Goal: Task Accomplishment & Management: Use online tool/utility

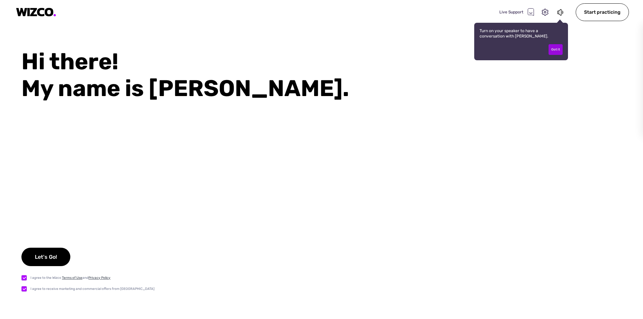
click at [558, 51] on div "Got it" at bounding box center [556, 49] width 14 height 11
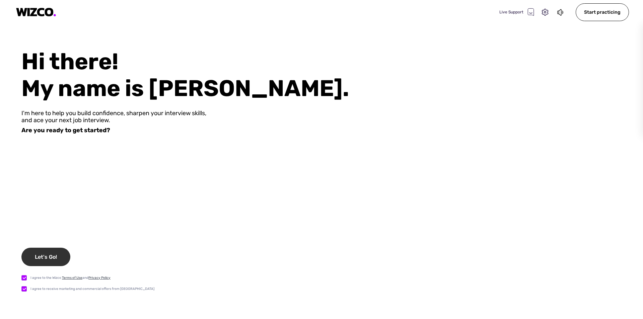
click at [50, 262] on div "Let's Go!" at bounding box center [45, 257] width 49 height 18
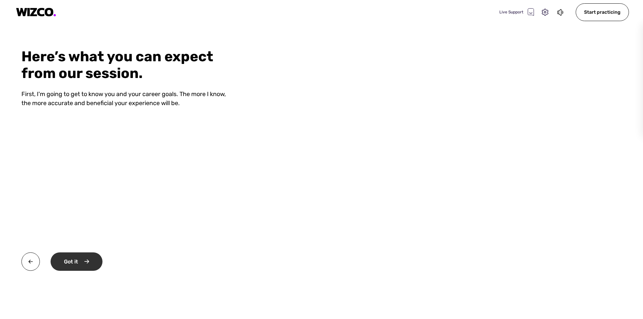
click at [81, 257] on div "Got it" at bounding box center [77, 262] width 52 height 18
click at [82, 260] on div "Okay" at bounding box center [76, 262] width 51 height 18
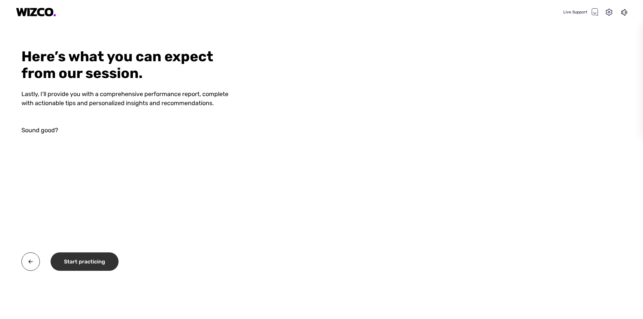
click at [87, 265] on div "Start practicing" at bounding box center [85, 262] width 68 height 18
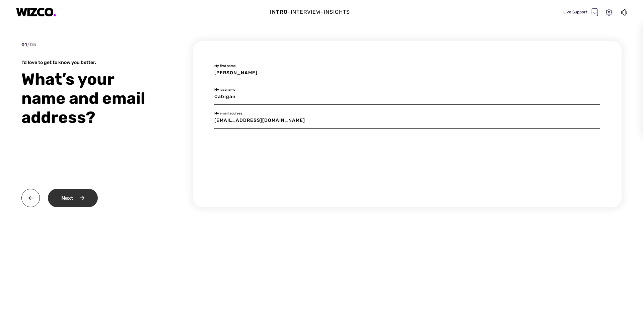
click at [80, 198] on div "Next" at bounding box center [73, 198] width 50 height 18
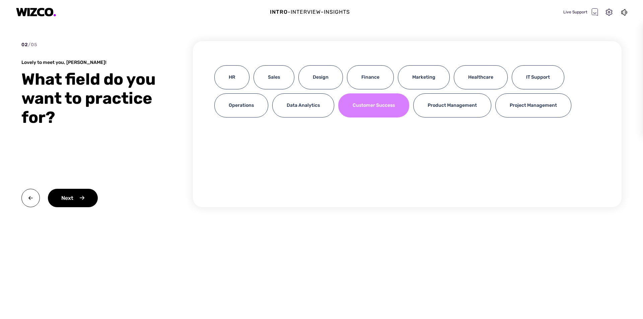
click at [354, 108] on div "Customer Success" at bounding box center [373, 105] width 71 height 24
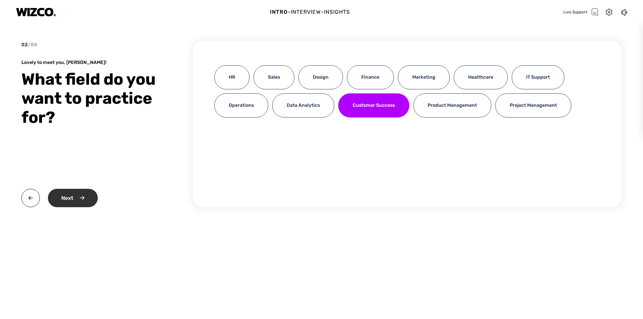
click at [74, 199] on div "Next" at bounding box center [73, 198] width 50 height 18
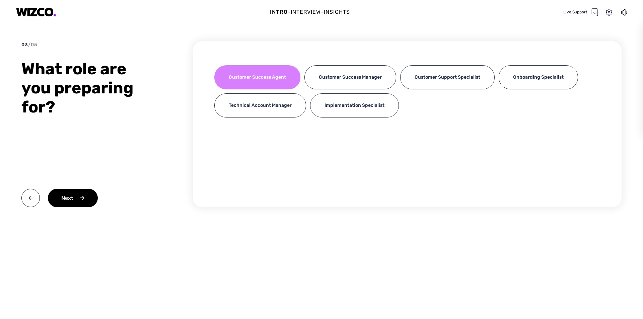
click at [265, 84] on div "Customer Success Agent" at bounding box center [257, 77] width 86 height 24
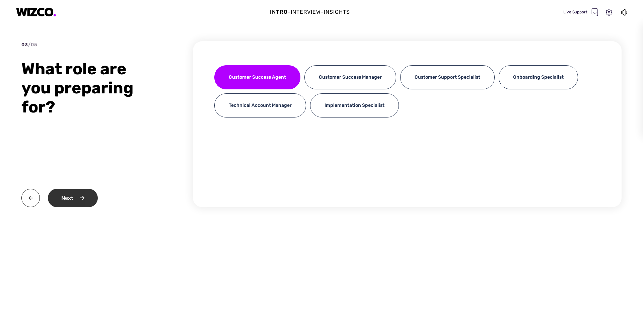
click at [70, 198] on div "Next" at bounding box center [73, 198] width 50 height 18
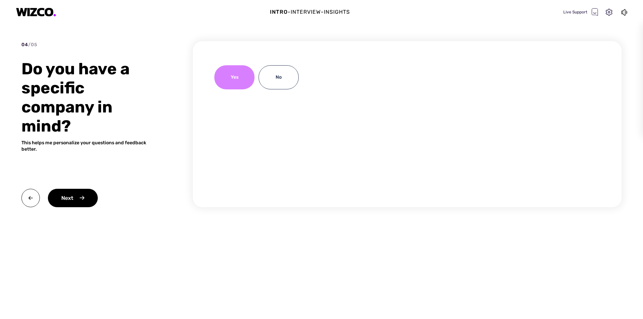
click at [229, 73] on div "Yes" at bounding box center [234, 77] width 40 height 24
click at [94, 200] on div "Next" at bounding box center [73, 198] width 50 height 18
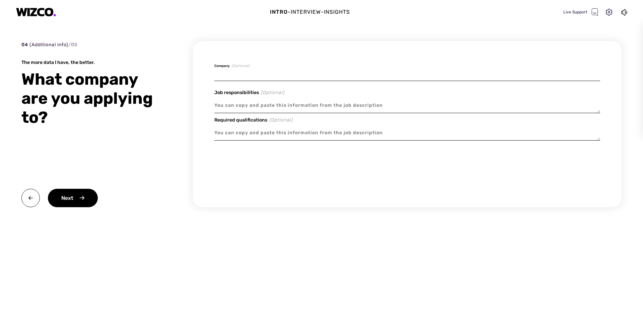
click at [256, 72] on input at bounding box center [407, 73] width 386 height 16
click at [257, 107] on textarea at bounding box center [407, 105] width 386 height 15
click at [257, 71] on input at bounding box center [407, 73] width 386 height 16
type textarea "x"
type input "R"
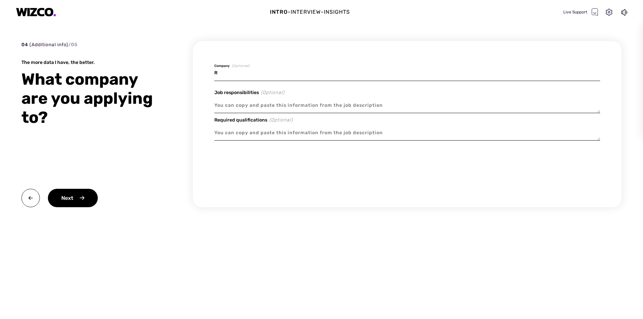
type textarea "x"
type input "Ra"
type textarea "x"
type input "Rad"
type textarea "x"
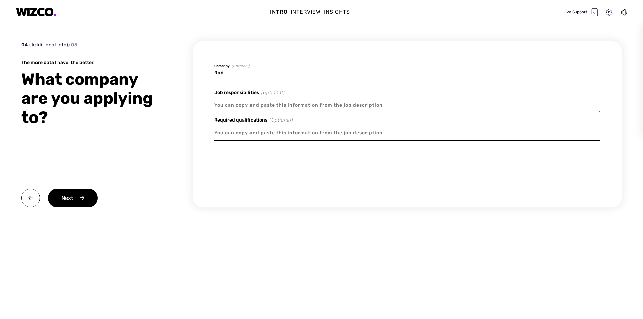
type input "Radi"
type textarea "x"
type input "Radiu"
type textarea "x"
type input "Radius"
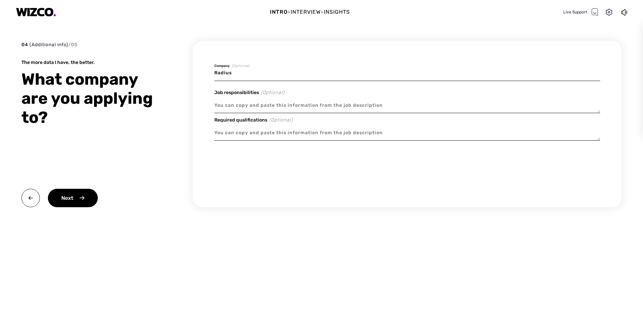
type textarea "x"
type input "Radius"
type textarea "x"
type input "Radius G"
type textarea "x"
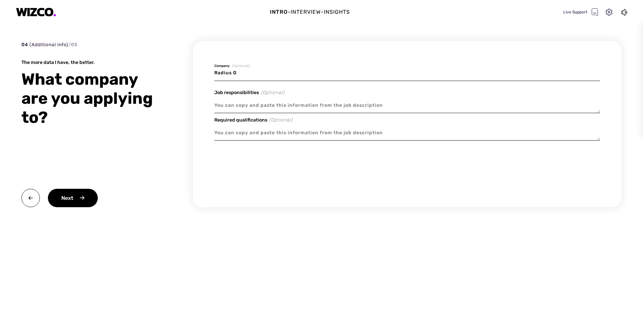
type input "[PERSON_NAME]"
type textarea "x"
type input "[PERSON_NAME]"
type textarea "x"
type input "[PERSON_NAME]"
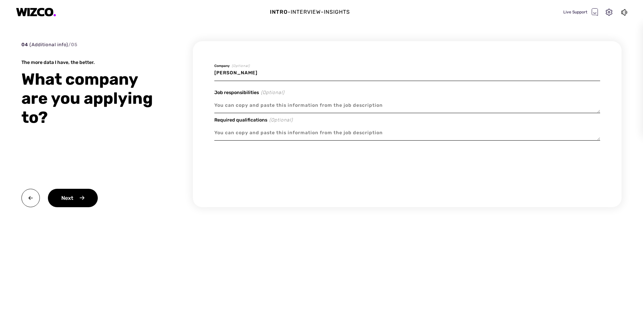
type textarea "x"
type input "[PERSON_NAME]"
type textarea "x"
type input "[PERSON_NAME]"
type textarea "x"
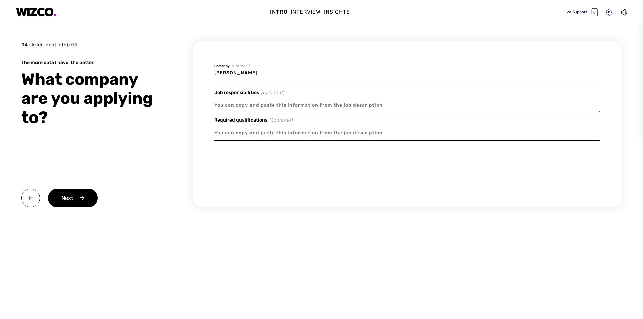
type input "[PERSON_NAME]"
type textarea "x"
type input "[PERSON_NAME]"
type textarea "x"
type input "[PERSON_NAME]"
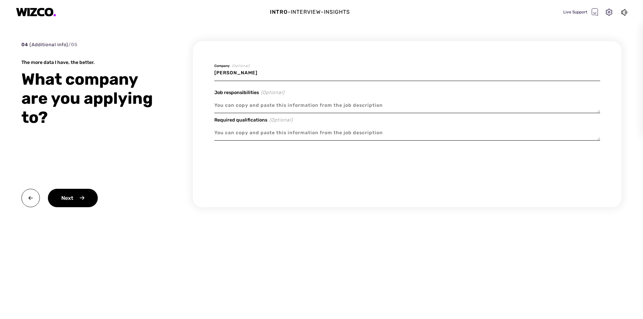
type textarea "x"
type input "[PERSON_NAME]"
type textarea "x"
type input "[PERSON_NAME]"
type textarea "x"
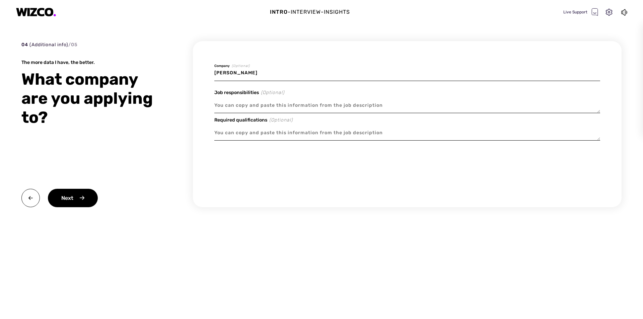
type input "Radius Globa"
type textarea "x"
type input "Radius Global"
type textarea "x"
type input "Radius Global"
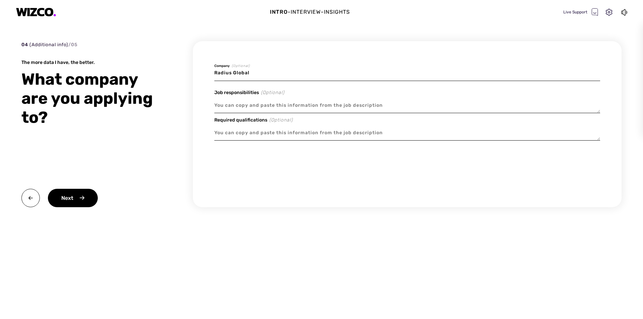
type textarea "x"
type input "Radius Global So"
type textarea "x"
type input "Radius Global Sou"
type textarea "x"
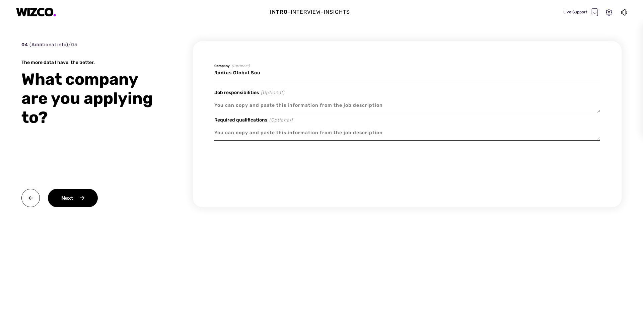
type input "Radius Global Soul"
type textarea "x"
type input "Radius Global Souli"
type textarea "x"
type input "Radius Global Soulit"
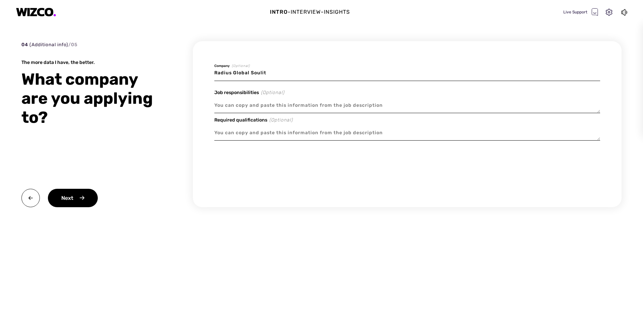
type textarea "x"
type input "Radius Global Souli"
type textarea "x"
type input "Radius Global Soul"
type textarea "x"
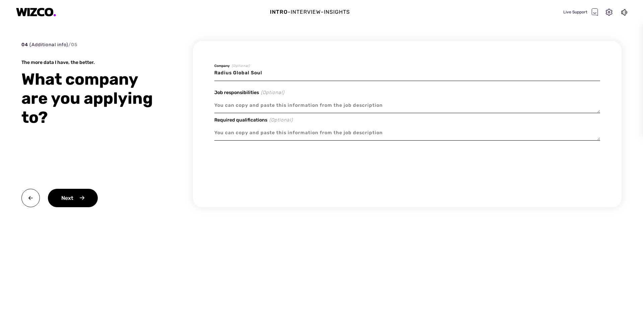
type input "Radius Global Sou"
type textarea "x"
type input "Radius Global So"
type textarea "x"
type input "Radius Global Sol"
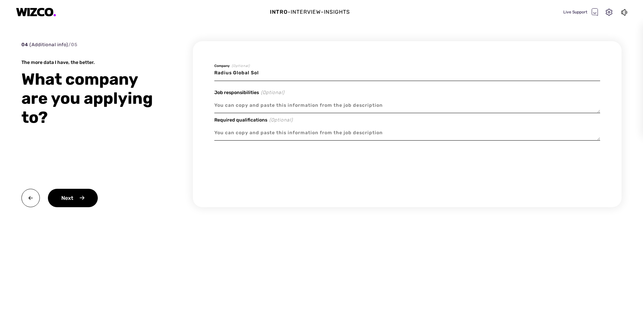
type textarea "x"
type input "Radius Global [PERSON_NAME]"
type textarea "x"
type input "Radius Global Solti"
type textarea "x"
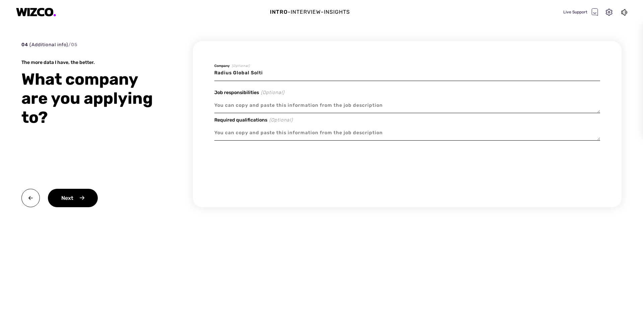
type input "Radius Global [PERSON_NAME]"
type textarea "x"
type input "Radius Global Sol"
type textarea "x"
type input "Radius Global Solu"
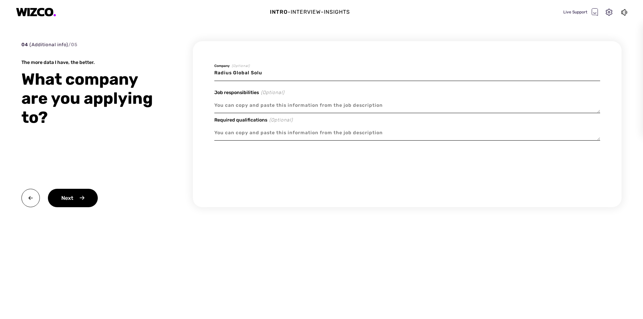
type textarea "x"
type input "Radius Global Solut"
type textarea "x"
type input "Radius Global Soluti"
type textarea "x"
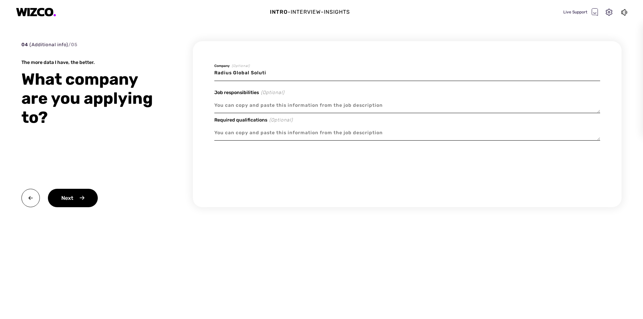
type input "Radius Global Solutio"
type textarea "x"
type input "Radius Global Solution"
click at [238, 109] on textarea at bounding box center [407, 105] width 386 height 15
click at [273, 136] on textarea at bounding box center [407, 132] width 386 height 15
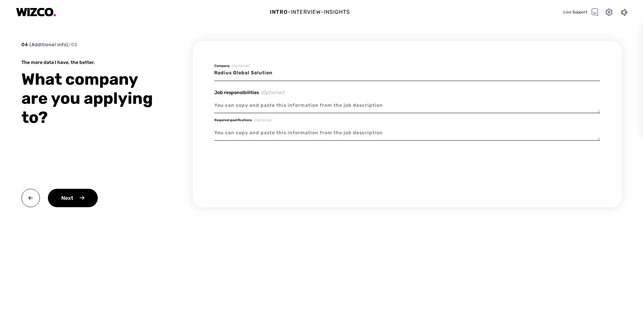
paste textarea "Qualifications Previous experience in Customer Service, Retail, Call Centers, C…"
type textarea "x"
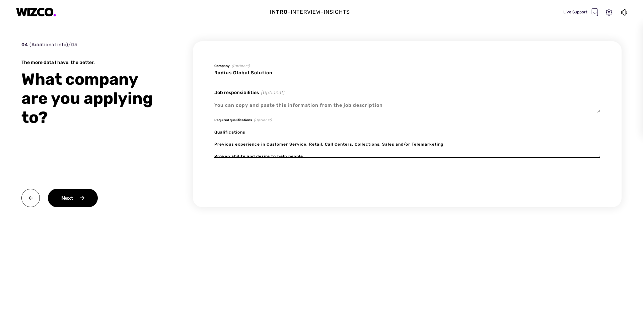
type textarea "Qualifications Previous experience in Customer Service, Retail, Call Centers, C…"
click at [277, 108] on textarea at bounding box center [407, 105] width 386 height 15
paste textarea "Training Schedule (REQUIRED): 7am-4pm CST [DATE]-[DATE] for 2 weeks. 3rd week T…"
type textarea "x"
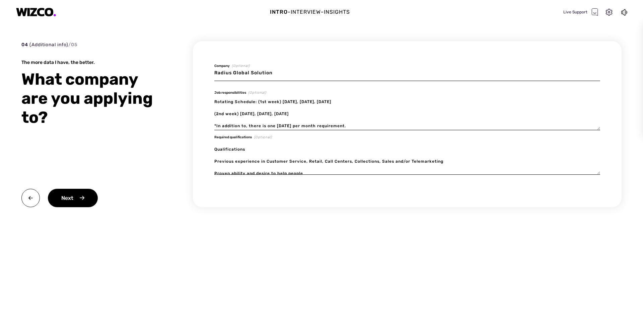
scroll to position [66, 0]
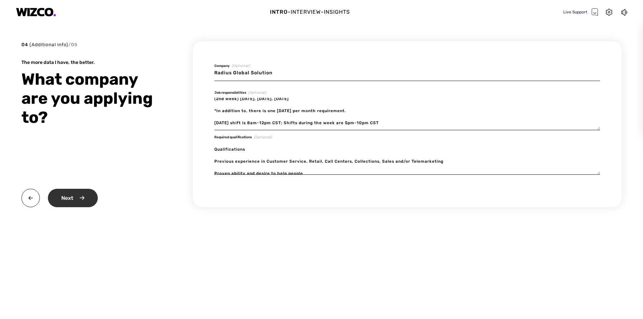
type textarea "Training Schedule (REQUIRED): 7am-4pm CST [DATE]-[DATE] for 2 weeks. 3rd week T…"
click at [86, 199] on div "Next" at bounding box center [73, 198] width 50 height 18
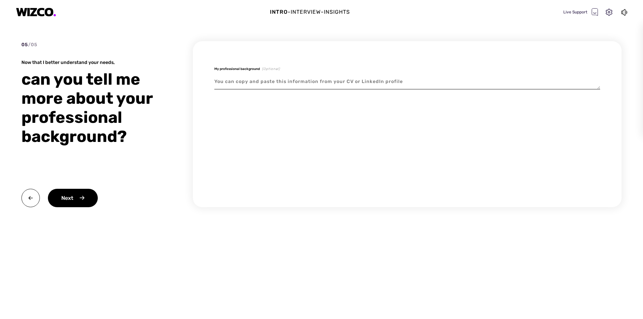
click at [265, 84] on textarea at bounding box center [407, 81] width 386 height 15
click at [237, 85] on textarea at bounding box center [407, 81] width 386 height 15
paste textarea "I’m currently a 2nd-year college student taking up Bachelor of Science in Compu…"
type textarea "x"
type textarea "I’m currently a 2nd-year college student taking up Bachelor of Science in Compu…"
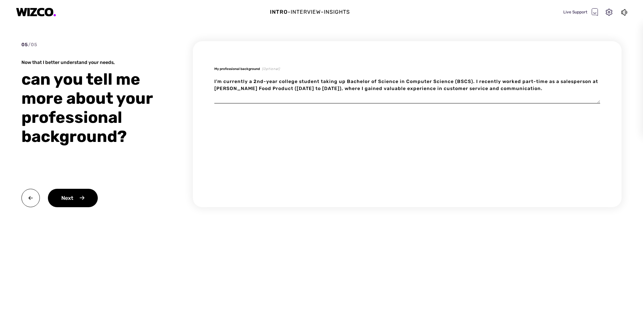
click at [531, 88] on textarea "I’m currently a 2nd-year college student taking up Bachelor of Science in Compu…" at bounding box center [407, 88] width 386 height 29
type textarea "x"
type textarea "I’m currently a 2nd-year college student taking up Bachelor of Science in Compu…"
type textarea "x"
type textarea "I’m currently a 2nd-year college student taking up Bachelor of Science in Compu…"
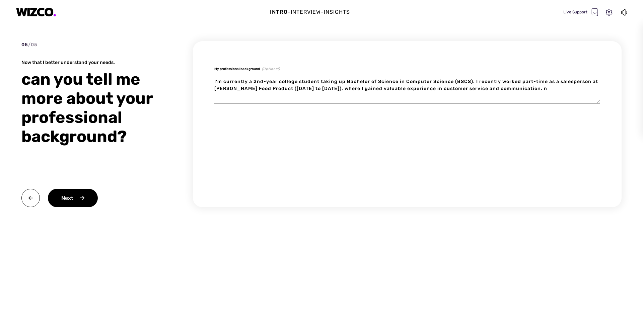
type textarea "x"
type textarea "I’m currently a 2nd-year college student taking up Bachelor of Science in Compu…"
type textarea "x"
type textarea "I’m currently a 2nd-year college student taking up Bachelor of Science in Compu…"
type textarea "x"
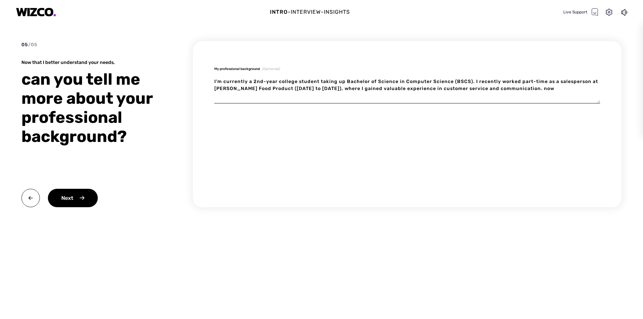
type textarea "I’m currently a 2nd-year college student taking up Bachelor of Science in Compu…"
type textarea "x"
type textarea "I’m currently a 2nd-year college student taking up Bachelor of Science in Compu…"
type textarea "x"
type textarea "I’m currently a 2nd-year college student taking up Bachelor of Science in Compu…"
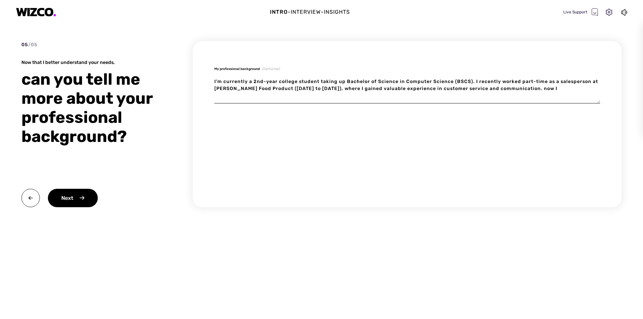
type textarea "x"
type textarea "I’m currently a 2nd-year college student taking up Bachelor of Science in Compu…"
type textarea "x"
type textarea "I’m currently a 2nd-year college student taking up Bachelor of Science in Compu…"
type textarea "x"
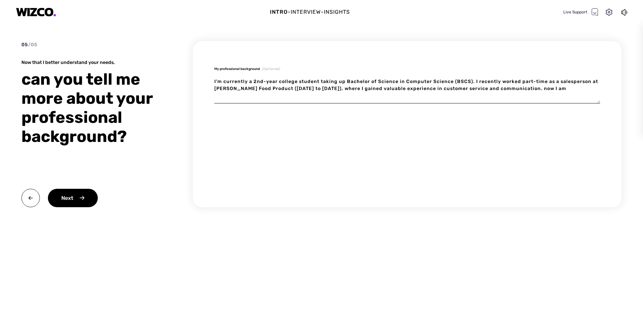
type textarea "I’m currently a 2nd-year college student taking up Bachelor of Science in Compu…"
type textarea "x"
type textarea "I’m currently a 2nd-year college student taking up Bachelor of Science in Compu…"
type textarea "x"
type textarea "I’m currently a 2nd-year college student taking up Bachelor of Science in Compu…"
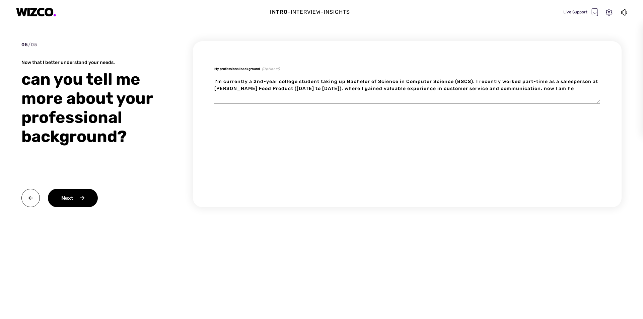
type textarea "x"
type textarea "I’m currently a 2nd-year college student taking up Bachelor of Science in Compu…"
type textarea "x"
type textarea "I’m currently a 2nd-year college student taking up Bachelor of Science in Compu…"
type textarea "x"
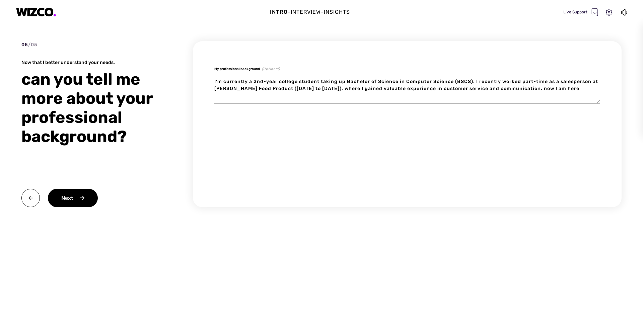
type textarea "I’m currently a 2nd-year college student taking up Bachelor of Science in Compu…"
type textarea "x"
type textarea "I’m currently a 2nd-year college student taking up Bachelor of Science in Compu…"
type textarea "x"
type textarea "I’m currently a 2nd-year college student taking up Bachelor of Science in Compu…"
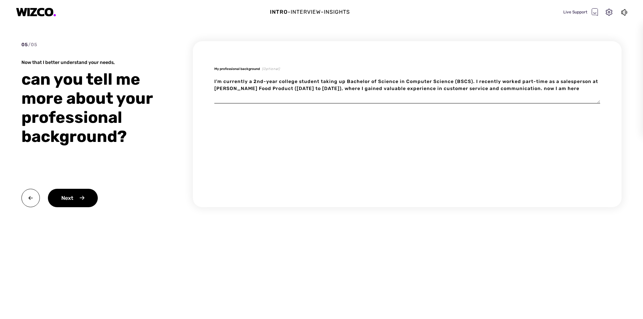
type textarea "x"
type textarea "I’m currently a 2nd-year college student taking up Bachelor of Science in Compu…"
type textarea "x"
type textarea "I’m currently a 2nd-year college student taking up Bachelor of Science in Compu…"
type textarea "x"
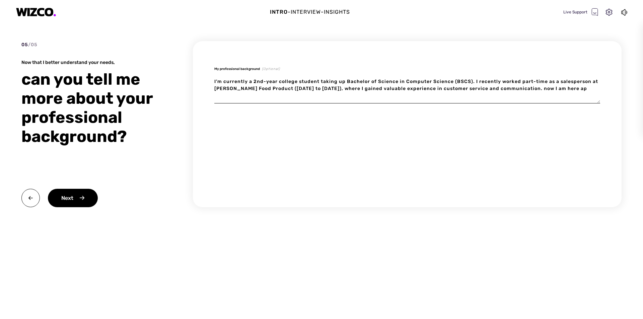
type textarea "I’m currently a 2nd-year college student taking up Bachelor of Science in Compu…"
type textarea "x"
type textarea "I’m currently a 2nd-year college student taking up Bachelor of Science in Compu…"
type textarea "x"
type textarea "I’m currently a 2nd-year college student taking up Bachelor of Science in Compu…"
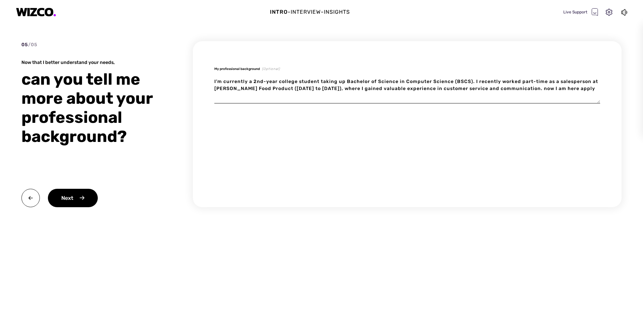
type textarea "x"
type textarea "I’m currently a 2nd-year college student taking up Bachelor of Science in Compu…"
type textarea "x"
type textarea "I’m currently a 2nd-year college student taking up Bachelor of Science in Compu…"
type textarea "x"
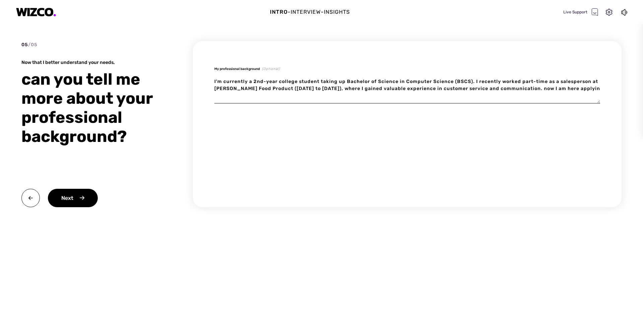
type textarea "I’m currently a 2nd-year college student taking up Bachelor of Science in Compu…"
type textarea "x"
type textarea "I’m currently a 2nd-year college student taking up Bachelor of Science in Compu…"
type textarea "x"
type textarea "I’m currently a 2nd-year college student taking up Bachelor of Science in Compu…"
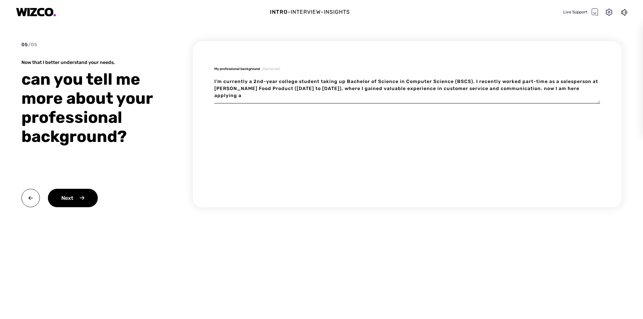
type textarea "x"
type textarea "I’m currently a 2nd-year college student taking up Bachelor of Science in Compu…"
type textarea "x"
type textarea "I’m currently a 2nd-year college student taking up Bachelor of Science in Compu…"
type textarea "x"
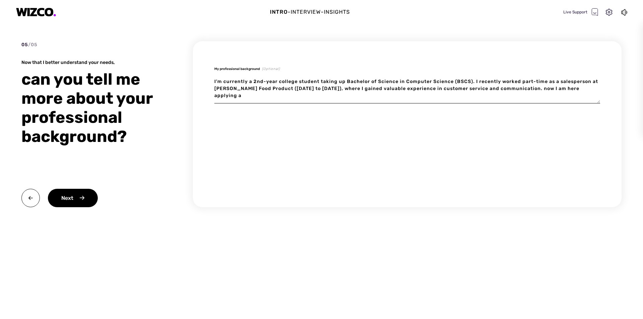
type textarea "I’m currently a 2nd-year college student taking up Bachelor of Science in Compu…"
type textarea "x"
type textarea "I’m currently a 2nd-year college student taking up Bachelor of Science in Compu…"
type textarea "x"
type textarea "I’m currently a 2nd-year college student taking up Bachelor of Science in Compu…"
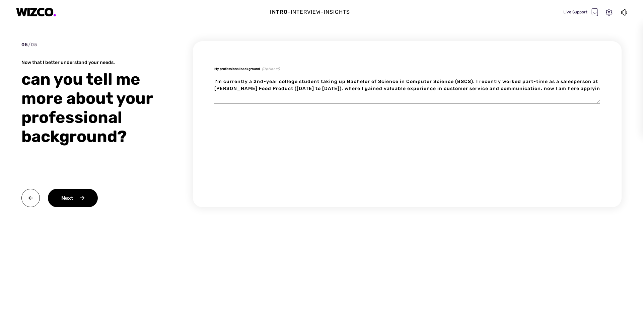
type textarea "x"
type textarea "I’m currently a 2nd-year college student taking up Bachelor of Science in Compu…"
type textarea "x"
type textarea "I’m currently a 2nd-year college student taking up Bachelor of Science in Compu…"
type textarea "x"
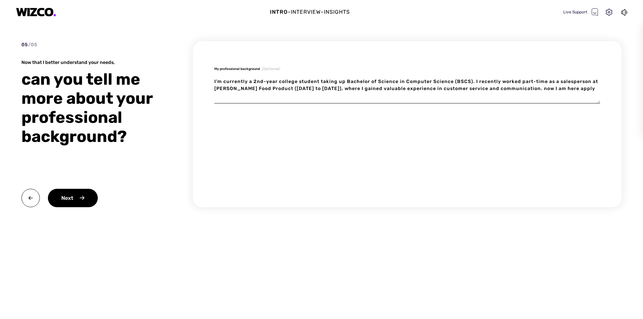
type textarea "I’m currently a 2nd-year college student taking up Bachelor of Science in Compu…"
type textarea "x"
type textarea "I’m currently a 2nd-year college student taking up Bachelor of Science in Compu…"
type textarea "x"
type textarea "I’m currently a 2nd-year college student taking up Bachelor of Science in Compu…"
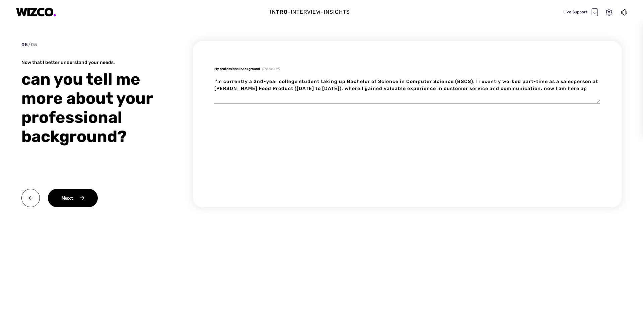
type textarea "x"
type textarea "I’m currently a 2nd-year college student taking up Bachelor of Science in Compu…"
type textarea "x"
type textarea "I’m currently a 2nd-year college student taking up Bachelor of Science in Compu…"
type textarea "x"
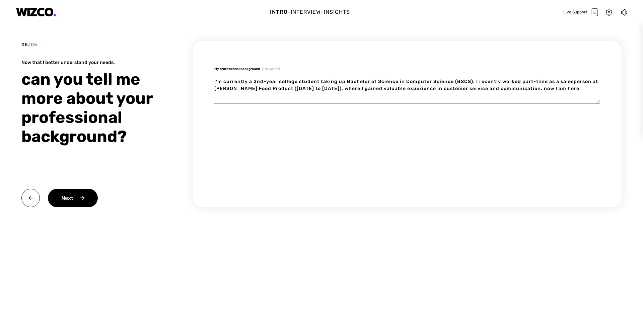
type textarea "I’m currently a 2nd-year college student taking up Bachelor of Science in Compu…"
type textarea "x"
type textarea "I’m currently a 2nd-year college student taking up Bachelor of Science in Compu…"
type textarea "x"
type textarea "I’m currently a 2nd-year college student taking up Bachelor of Science in Compu…"
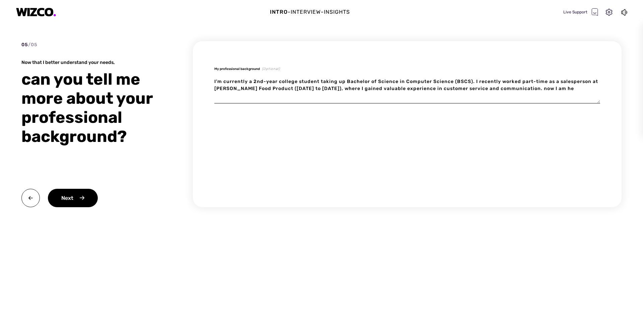
type textarea "x"
type textarea "I’m currently a 2nd-year college student taking up Bachelor of Science in Compu…"
type textarea "x"
type textarea "I’m currently a 2nd-year college student taking up Bachelor of Science in Compu…"
type textarea "x"
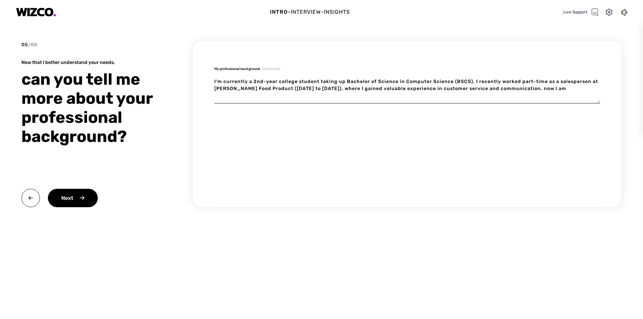
type textarea "I’m currently a 2nd-year college student taking up Bachelor of Science in Compu…"
type textarea "x"
type textarea "I’m currently a 2nd-year college student taking up Bachelor of Science in Compu…"
type textarea "x"
type textarea "I’m currently a 2nd-year college student taking up Bachelor of Science in Compu…"
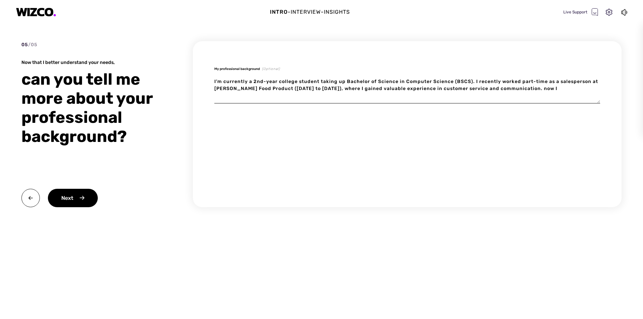
type textarea "x"
type textarea "I’m currently a 2nd-year college student taking up Bachelor of Science in Compu…"
type textarea "x"
type textarea "I’m currently a 2nd-year college student taking up Bachelor of Science in Compu…"
type textarea "x"
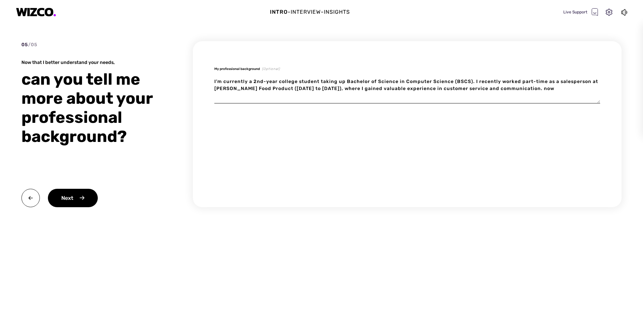
type textarea "I’m currently a 2nd-year college student taking up Bachelor of Science in Compu…"
type textarea "x"
type textarea "I’m currently a 2nd-year college student taking up Bachelor of Science in Compu…"
type textarea "x"
type textarea "I’m currently a 2nd-year college student taking up Bachelor of Science in Compu…"
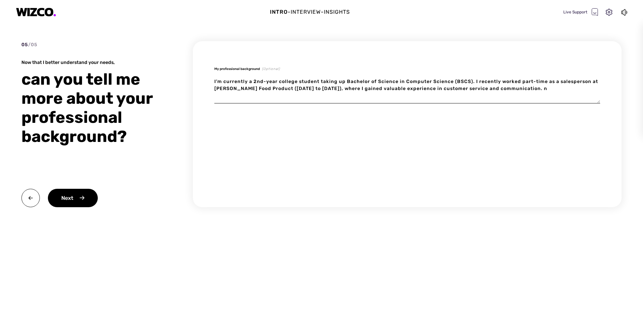
type textarea "x"
type textarea "I’m currently a 2nd-year college student taking up Bachelor of Science in Compu…"
type textarea "x"
type textarea "I’m currently a 2nd-year college student taking up Bachelor of Science in Compu…"
type textarea "x"
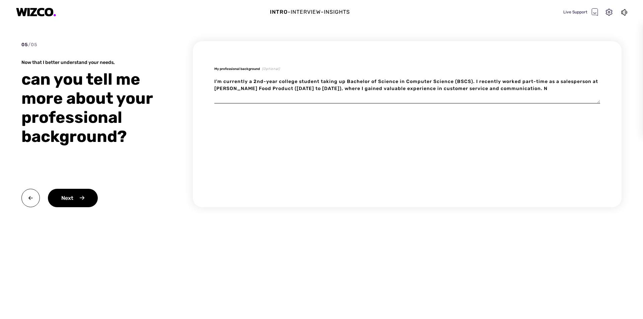
type textarea "I’m currently a 2nd-year college student taking up Bachelor of Science in Compu…"
type textarea "x"
type textarea "I’m currently a 2nd-year college student taking up Bachelor of Science in Compu…"
type textarea "x"
type textarea "I’m currently a 2nd-year college student taking up Bachelor of Science in Compu…"
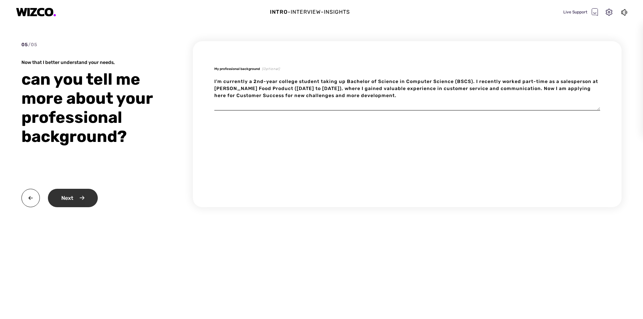
click at [73, 198] on div "Next" at bounding box center [73, 198] width 50 height 18
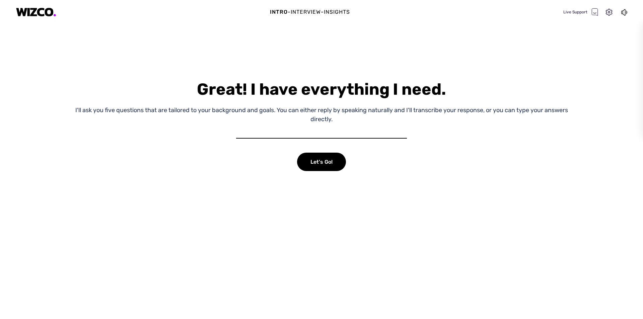
click at [323, 150] on div "Great! I have everything I need. I'll ask you five questions that are tailored …" at bounding box center [321, 183] width 643 height 271
click at [323, 159] on div "Let's Go!" at bounding box center [321, 162] width 49 height 18
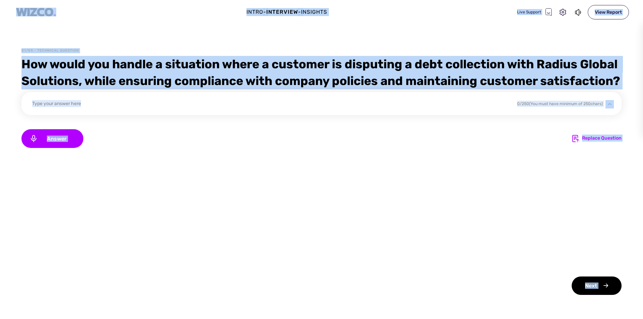
click at [130, 89] on div "How would you handle a situation where a customer is disputing a debt collectio…" at bounding box center [321, 72] width 600 height 33
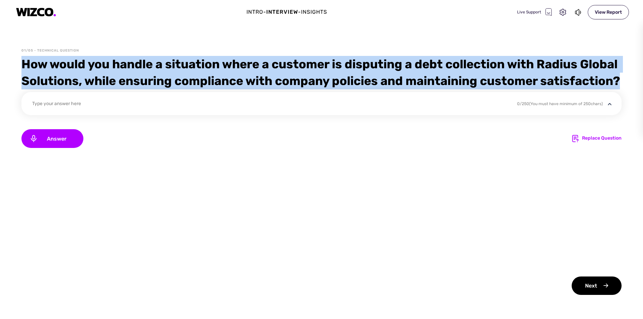
drag, startPoint x: 103, startPoint y: 100, endPoint x: 15, endPoint y: 63, distance: 96.5
click at [15, 63] on div "01/05 - Technical Question How would you handle a situation where a customer is…" at bounding box center [321, 183] width 643 height 271
copy div "How would you handle a situation where a customer is disputing a debt collectio…"
click at [64, 148] on div "Answer" at bounding box center [52, 138] width 62 height 19
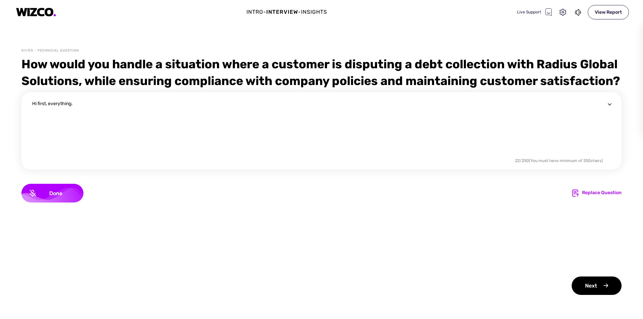
click at [75, 119] on div "Hi first, everything." at bounding box center [318, 128] width 573 height 56
click at [76, 120] on div "Hi first, everything." at bounding box center [318, 128] width 573 height 56
click at [73, 120] on div "Hi first, everything." at bounding box center [318, 128] width 573 height 56
click at [75, 120] on div "Hi first, everything. Priority." at bounding box center [318, 128] width 573 height 56
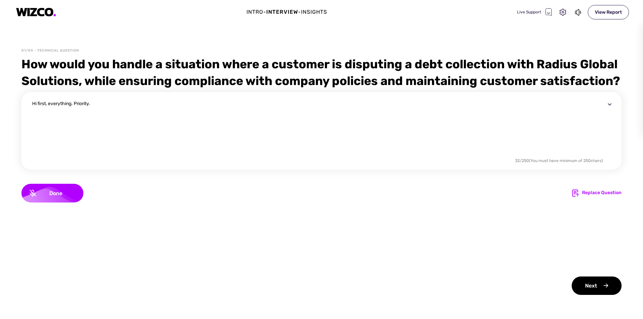
drag, startPoint x: 99, startPoint y: 121, endPoint x: 13, endPoint y: 125, distance: 85.5
click at [13, 125] on div "01/05 - Technical Question How would you handle a situation where a customer is…" at bounding box center [321, 183] width 643 height 271
click at [60, 203] on div "Done" at bounding box center [52, 193] width 62 height 19
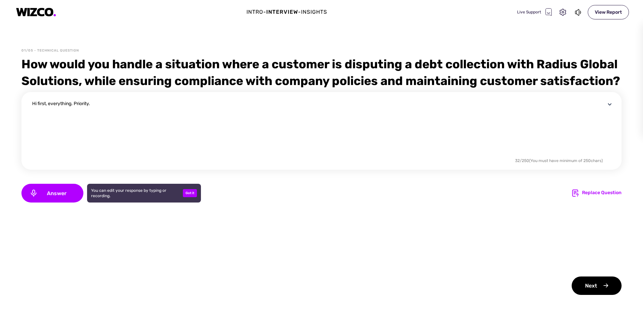
drag, startPoint x: 101, startPoint y: 115, endPoint x: 30, endPoint y: 119, distance: 70.8
click at [30, 119] on div "Hi first, everything. Priority. 32 / 250 (You must have minimum of 250 chars)" at bounding box center [321, 131] width 600 height 78
click at [191, 197] on div "Got it" at bounding box center [190, 193] width 14 height 8
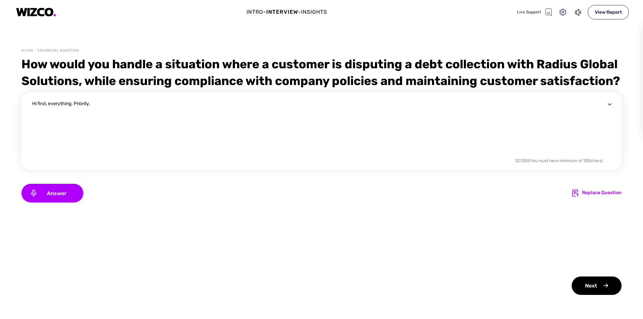
drag, startPoint x: 91, startPoint y: 123, endPoint x: 23, endPoint y: 122, distance: 67.3
click at [23, 122] on div "Hi first, everything. Priority. 32 / 250 (You must have minimum of 250 chars)" at bounding box center [321, 131] width 600 height 78
click at [47, 121] on textarea "." at bounding box center [318, 128] width 573 height 56
click at [577, 12] on icon at bounding box center [578, 12] width 7 height 8
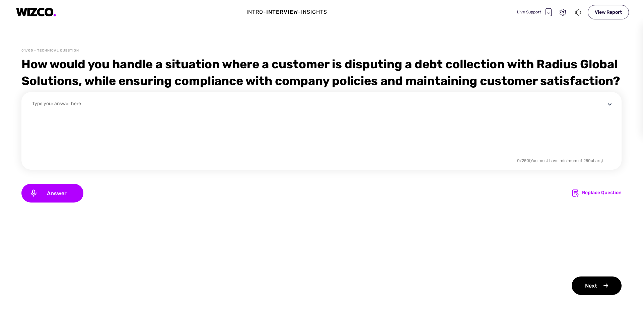
click at [36, 116] on div "0 / 250 (You must have minimum of 250 chars)" at bounding box center [321, 131] width 600 height 78
click at [47, 120] on textarea at bounding box center [318, 128] width 573 height 56
click at [167, 118] on textarea at bounding box center [318, 128] width 573 height 56
click at [78, 203] on div "Answer" at bounding box center [52, 193] width 62 height 19
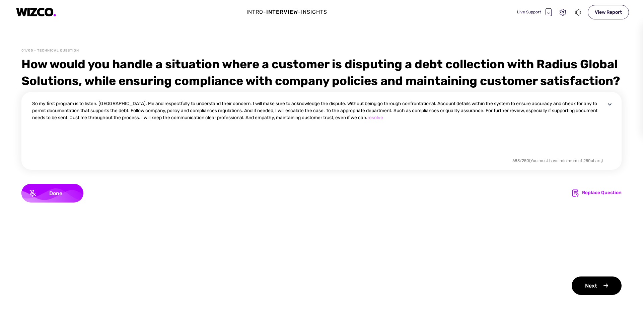
click at [188, 156] on div "So my first program is to listen. [GEOGRAPHIC_DATA]. Me and respectfully to und…" at bounding box center [318, 128] width 573 height 56
click at [77, 203] on div "Done" at bounding box center [52, 193] width 62 height 19
click at [455, 132] on textarea "So my first program is to listen. [GEOGRAPHIC_DATA]. Me and respectfully to und…" at bounding box center [318, 128] width 573 height 56
click at [594, 281] on div "Next" at bounding box center [597, 286] width 50 height 18
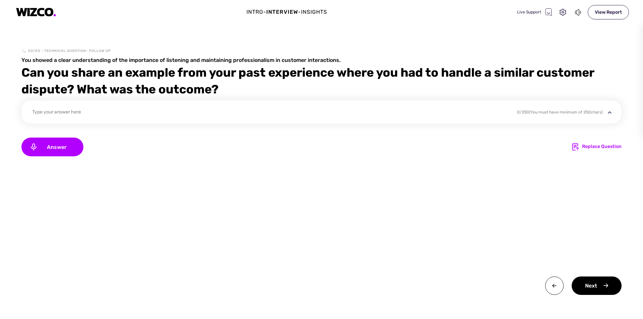
click at [575, 13] on icon at bounding box center [578, 12] width 7 height 8
click at [565, 28] on div "Intro - Interview - Insights Live Support View Report 02/05 - Technical Questio…" at bounding box center [321, 159] width 643 height 319
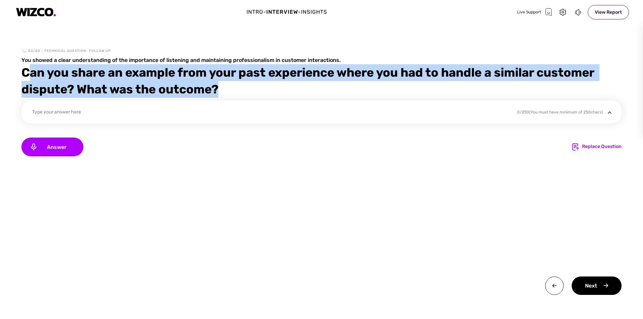
drag, startPoint x: 26, startPoint y: 72, endPoint x: 233, endPoint y: 88, distance: 207.9
click at [233, 88] on div "Can you share an example from your past experience where you had to handle a si…" at bounding box center [321, 80] width 600 height 33
click at [229, 89] on div "Can you share an example from your past experience where you had to handle a si…" at bounding box center [321, 80] width 600 height 33
click at [222, 89] on div "Can you share an example from your past experience where you had to handle a si…" at bounding box center [321, 80] width 600 height 33
click at [212, 87] on div "Can you share an example from your past experience where you had to handle a si…" at bounding box center [321, 80] width 600 height 33
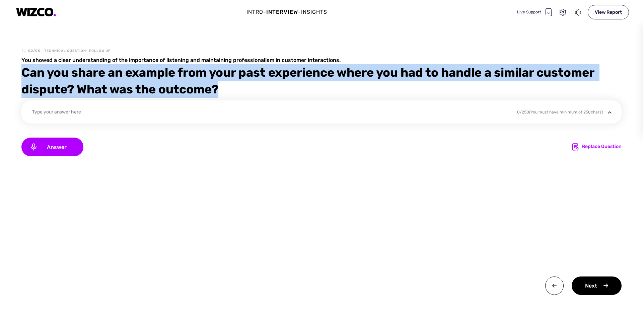
drag, startPoint x: 219, startPoint y: 88, endPoint x: 0, endPoint y: 66, distance: 220.5
click at [0, 66] on div "02/05 - Technical Question- follow up You showed a clear understanding of the i…" at bounding box center [321, 183] width 643 height 271
copy div "Can you share an example from your past experience where you had to handle a si…"
click at [71, 145] on span "Answer" at bounding box center [57, 147] width 38 height 6
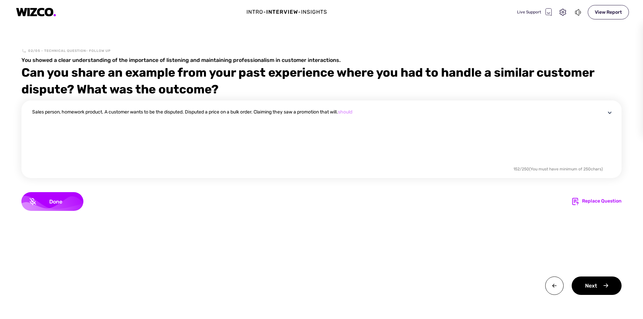
click at [152, 167] on div "Sales person, homework product. A customer wants to be the disputed. Disputed a…" at bounding box center [323, 144] width 582 height 70
click at [56, 205] on div "Done" at bounding box center [52, 201] width 62 height 19
click at [392, 111] on textarea "Sales person, homework product. A customer wants to be the disputed. Disputed a…" at bounding box center [318, 137] width 573 height 56
click at [65, 206] on div "Answer" at bounding box center [52, 201] width 62 height 19
click at [77, 202] on div "Done" at bounding box center [52, 201] width 62 height 19
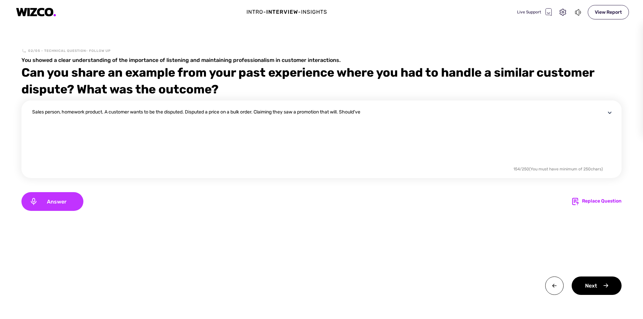
click at [61, 200] on span "Answer" at bounding box center [57, 202] width 38 height 6
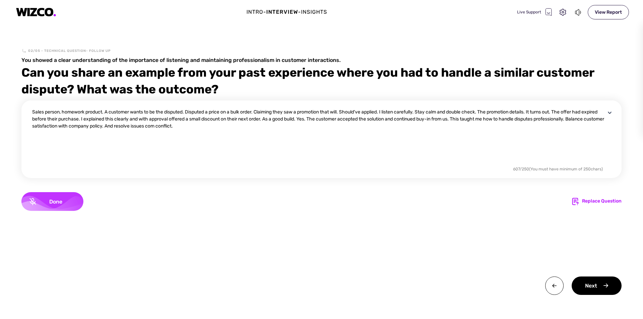
click at [47, 203] on span "Done" at bounding box center [55, 202] width 39 height 6
click at [217, 126] on textarea "Sales person, homework product. A customer wants to be the disputed. Disputed a…" at bounding box center [318, 137] width 573 height 56
click at [225, 126] on textarea "Sales person, homework product. A customer wants to be the disputed. Disputed a…" at bounding box center [318, 137] width 573 height 56
click at [588, 284] on div "Next" at bounding box center [597, 286] width 50 height 18
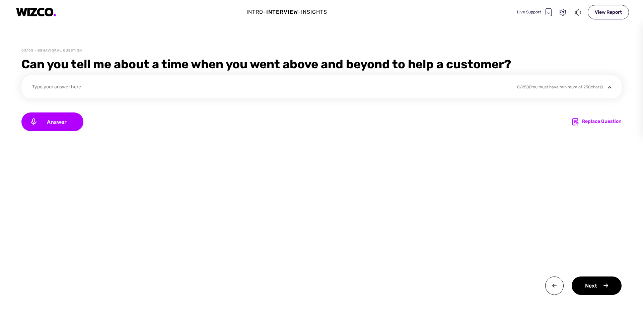
click at [225, 163] on div "Type your answer here 0 / 250 (You must have minimum of 250 chars) Answer Repla…" at bounding box center [321, 185] width 600 height 220
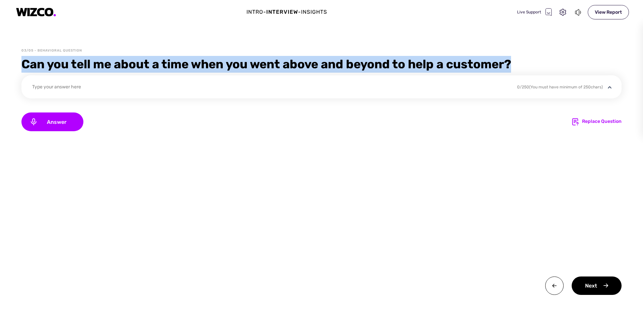
drag, startPoint x: 35, startPoint y: 62, endPoint x: 521, endPoint y: 69, distance: 485.7
click at [521, 69] on div "03/05 - Behavioral Question Can you tell me about a time when you went above an…" at bounding box center [321, 183] width 643 height 271
copy div "Can you tell me about a time when you went above and beyond to help a customer?"
click at [81, 89] on div "Type your answer here" at bounding box center [270, 87] width 476 height 9
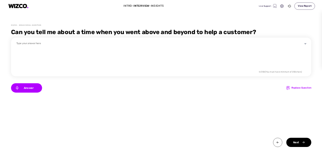
scroll to position [0, 0]
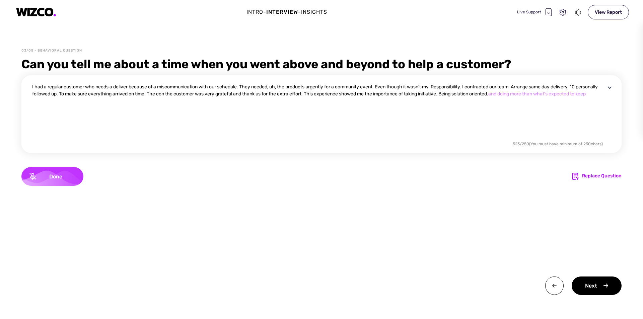
click at [73, 172] on div "Done" at bounding box center [52, 176] width 62 height 19
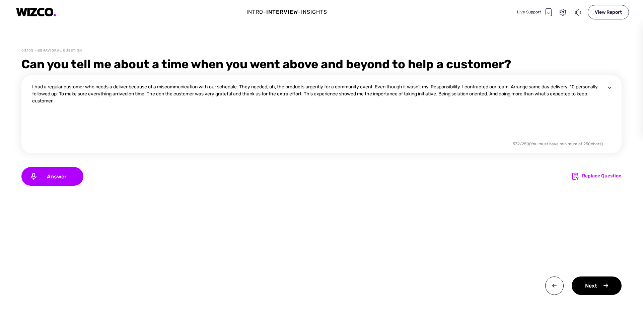
click at [70, 101] on textarea "I had a regular customer who needs a deliver because of a miscommunication with…" at bounding box center [318, 111] width 573 height 56
click at [587, 86] on textarea "I had a regular customer who needs a deliver because of a miscommunication with…" at bounding box center [318, 111] width 573 height 56
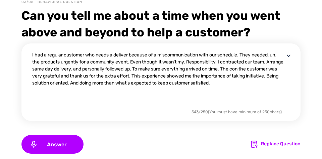
scroll to position [50, 0]
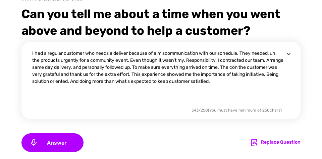
click at [64, 107] on div "I had a regular customer who needs a deliver because of a miscommunication with…" at bounding box center [162, 85] width 260 height 70
drag, startPoint x: 250, startPoint y: 82, endPoint x: 16, endPoint y: 53, distance: 235.7
click at [16, 53] on div "03/05 - Behavioral Question Can you tell me about a time when you went above an…" at bounding box center [161, 105] width 322 height 215
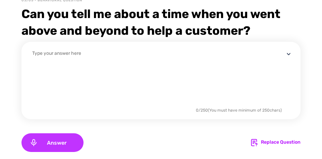
click at [73, 142] on span "Answer" at bounding box center [57, 143] width 38 height 6
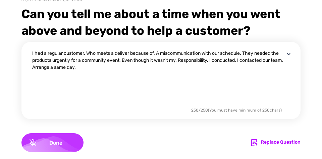
click at [61, 139] on div "Done" at bounding box center [52, 143] width 62 height 19
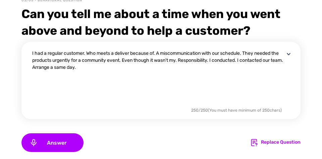
click at [236, 61] on textarea "I had a regular customer. Who meets a deliver because of. A miscommunication wi…" at bounding box center [158, 78] width 252 height 56
drag, startPoint x: 248, startPoint y: 61, endPoint x: 277, endPoint y: 62, distance: 29.5
click at [277, 62] on textarea "I had a regular customer. Who meets a deliver because of. A miscommunication wi…" at bounding box center [158, 78] width 252 height 56
click at [80, 70] on textarea "I had a regular customer. Who meets a deliver because of. A miscommunication wi…" at bounding box center [158, 78] width 252 height 56
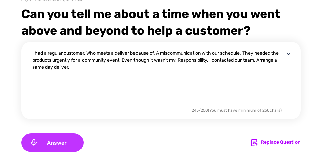
click at [74, 146] on div "Answer" at bounding box center [52, 143] width 62 height 19
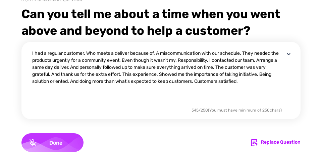
click at [80, 145] on div "Done" at bounding box center [52, 143] width 62 height 19
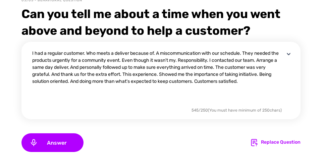
click at [210, 80] on textarea "I had a regular customer. Who meets a deliver because of. A miscommunication wi…" at bounding box center [158, 78] width 252 height 56
click at [84, 75] on textarea "I had a regular customer. Who meets a deliver because of. A miscommunication wi…" at bounding box center [158, 78] width 252 height 56
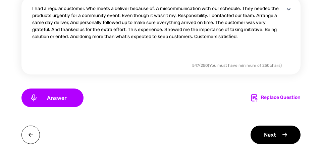
scroll to position [100, 0]
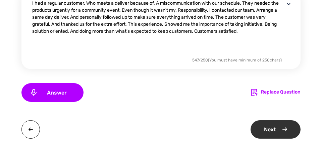
click at [273, 134] on div "Next" at bounding box center [275, 130] width 50 height 18
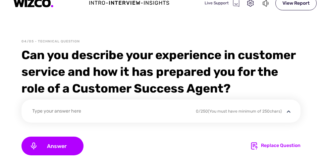
scroll to position [17, 0]
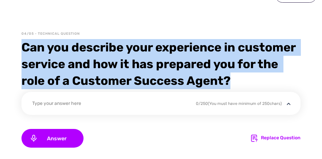
drag, startPoint x: 70, startPoint y: 95, endPoint x: 25, endPoint y: 48, distance: 64.2
click at [25, 48] on div "Can you describe your experience in customer service and how it has prepared yo…" at bounding box center [160, 64] width 279 height 50
copy div "Can you describe your experience in customer service and how it has prepared yo…"
click at [115, 107] on div "04/05 - Technical Question Can you describe your experience in customer service…" at bounding box center [161, 120] width 322 height 178
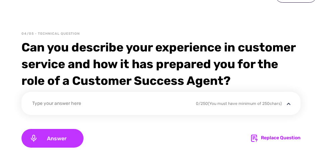
click at [71, 148] on div "Answer" at bounding box center [52, 138] width 62 height 19
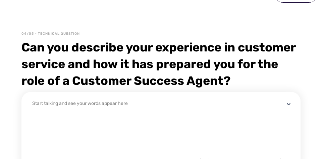
click at [80, 67] on div "Can you describe your experience in customer service and how it has prepared yo…" at bounding box center [160, 64] width 279 height 50
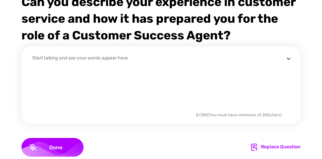
scroll to position [67, 0]
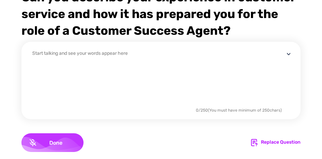
click at [62, 151] on div "Done" at bounding box center [52, 143] width 62 height 19
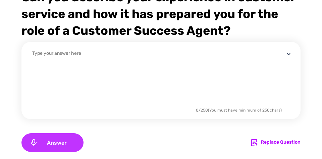
click at [62, 152] on div "Answer" at bounding box center [52, 143] width 62 height 19
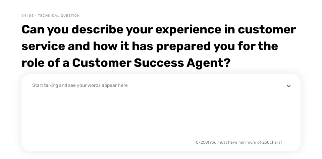
scroll to position [33, 0]
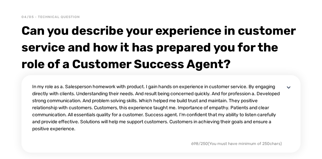
click at [82, 140] on div "In my role as a. Salesperson homework with product. I gain hands on experience …" at bounding box center [158, 111] width 252 height 56
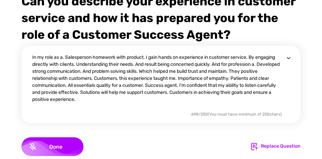
scroll to position [67, 0]
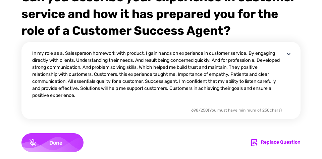
click at [71, 152] on div "Done" at bounding box center [52, 143] width 62 height 19
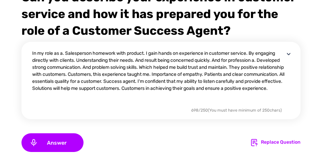
drag, startPoint x: 216, startPoint y: 106, endPoint x: 190, endPoint y: 108, distance: 26.6
click at [190, 106] on textarea "In my role as a. Salesperson homework with product. I gain hands on experience …" at bounding box center [158, 78] width 252 height 56
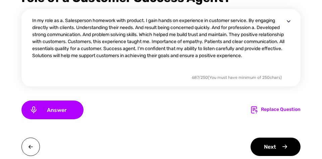
scroll to position [137, 0]
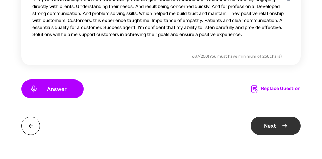
click at [262, 127] on div "Next" at bounding box center [275, 126] width 50 height 18
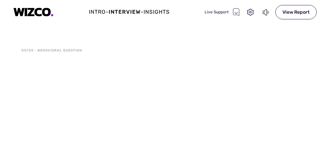
scroll to position [0, 0]
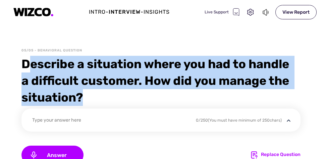
drag, startPoint x: 26, startPoint y: 63, endPoint x: 89, endPoint y: 95, distance: 70.7
click at [89, 95] on div "Describe a situation where you had to handle a difficult customer. How did you …" at bounding box center [160, 81] width 279 height 50
click at [28, 67] on div "Describe a situation where you had to handle a difficult customer. How did you …" at bounding box center [160, 81] width 279 height 50
drag, startPoint x: 23, startPoint y: 64, endPoint x: 88, endPoint y: 101, distance: 75.2
click at [88, 101] on div "Describe a situation where you had to handle a difficult customer. How did you …" at bounding box center [160, 81] width 279 height 50
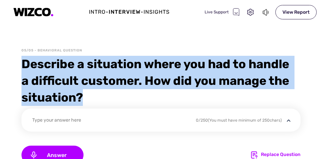
copy div "Describe a situation where you had to handle a difficult customer. How did you …"
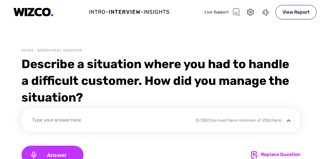
click at [74, 149] on div "Answer" at bounding box center [52, 155] width 62 height 19
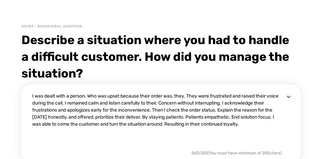
scroll to position [50, 0]
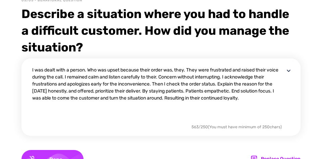
click at [76, 152] on div "Done" at bounding box center [52, 159] width 62 height 19
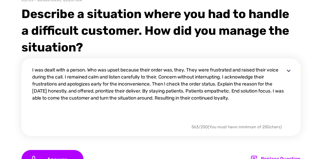
click at [213, 93] on textarea "I was dealt with a person. Who was upset because their order was, they. They we…" at bounding box center [158, 95] width 252 height 56
click at [195, 91] on textarea "I was dealt with a person. Who was upset because their order was, they. They we…" at bounding box center [158, 95] width 252 height 56
click at [228, 92] on textarea "I was dealt with a person. Who was upset because their order was, they. They we…" at bounding box center [158, 95] width 252 height 56
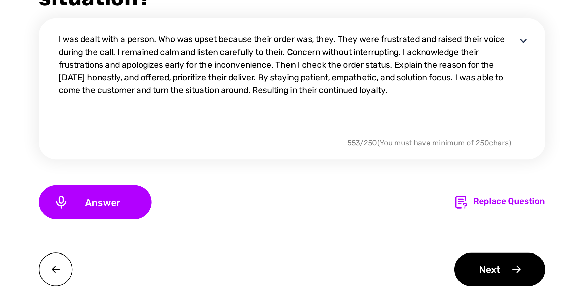
scroll to position [100, 0]
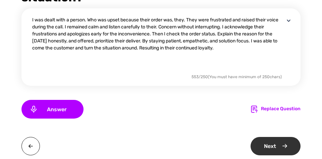
click at [283, 148] on div "Next" at bounding box center [275, 146] width 50 height 18
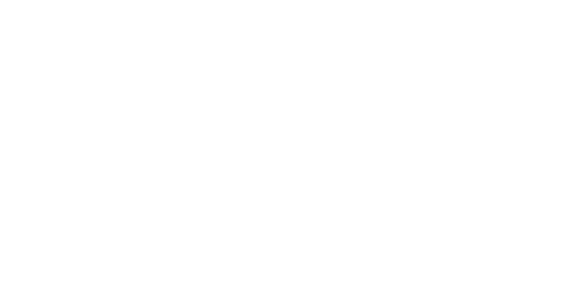
click at [146, 0] on html "x" at bounding box center [292, 0] width 584 height 0
click at [209, 0] on html "x" at bounding box center [292, 0] width 584 height 0
click at [210, 0] on html "x" at bounding box center [292, 0] width 584 height 0
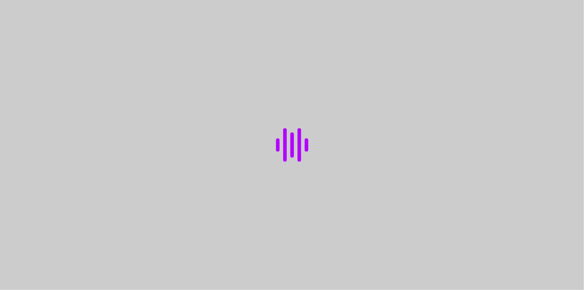
select select "default"
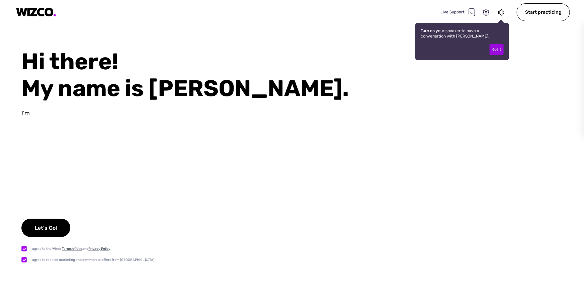
click at [501, 51] on div "Got it" at bounding box center [497, 49] width 14 height 11
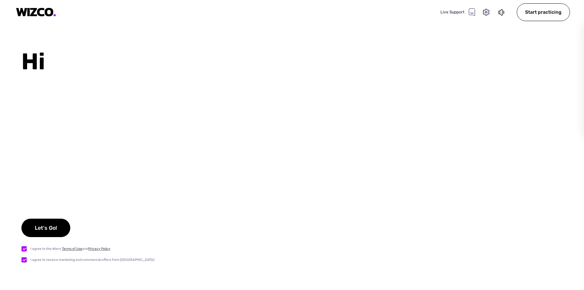
select select "default"
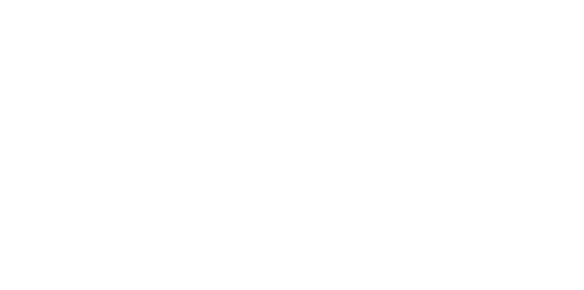
click at [308, 0] on html at bounding box center [292, 0] width 584 height 0
